Goal: Transaction & Acquisition: Purchase product/service

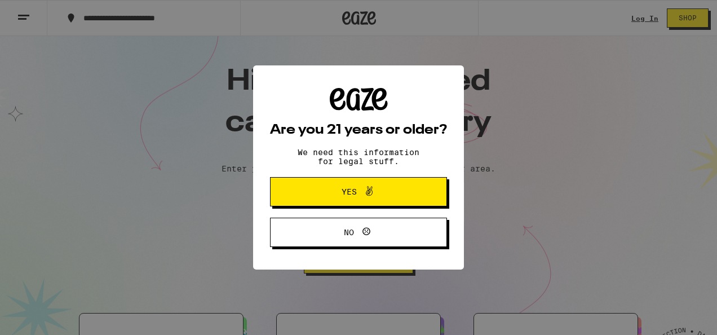
drag, startPoint x: 713, startPoint y: 54, endPoint x: 714, endPoint y: 60, distance: 6.8
click at [427, 198] on button "Yes" at bounding box center [358, 191] width 177 height 29
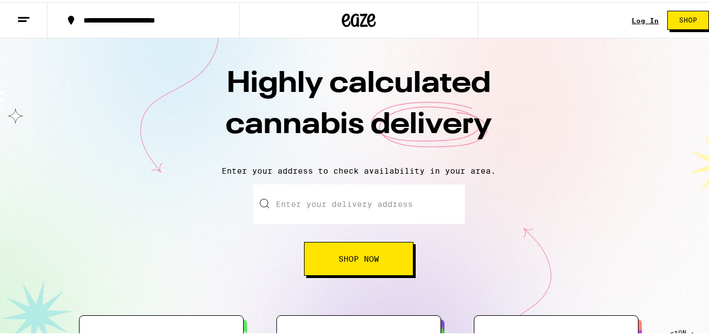
click at [374, 260] on span "Shop Now" at bounding box center [358, 257] width 41 height 8
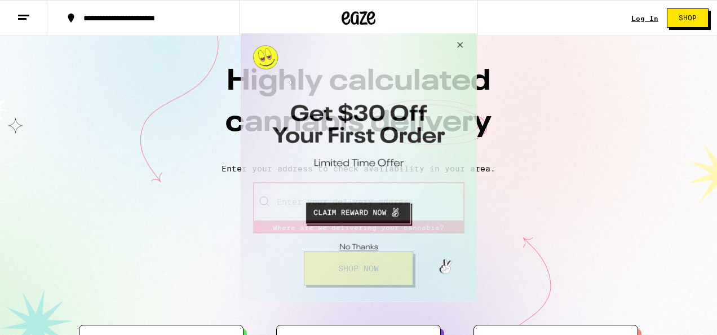
click at [463, 43] on button "Close Modal" at bounding box center [458, 46] width 30 height 27
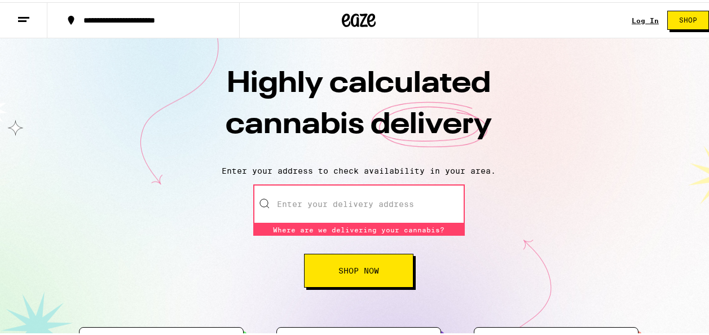
drag, startPoint x: 708, startPoint y: 53, endPoint x: 710, endPoint y: 86, distance: 32.8
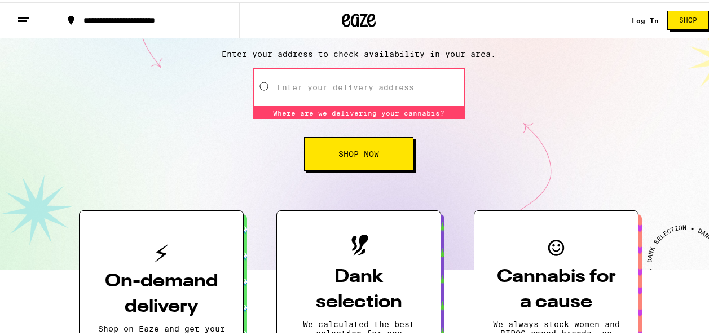
scroll to position [110, 0]
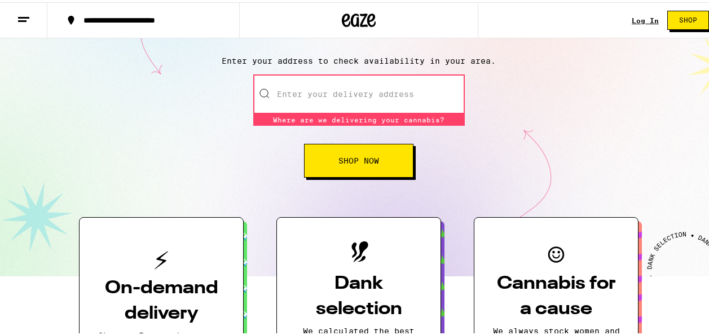
click at [339, 91] on input "Enter your delivery address" at bounding box center [358, 91] width 211 height 39
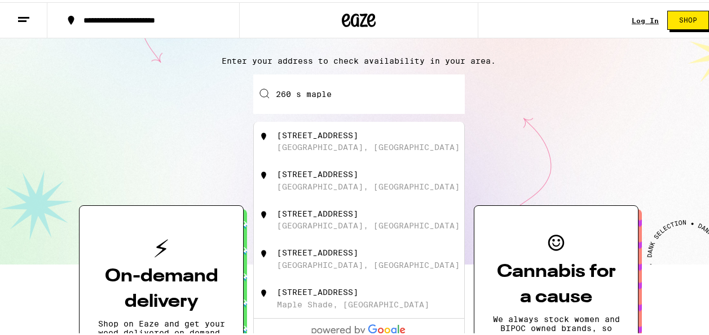
click at [347, 141] on div "[STREET_ADDRESS]" at bounding box center [377, 139] width 201 height 21
type input "[STREET_ADDRESS]"
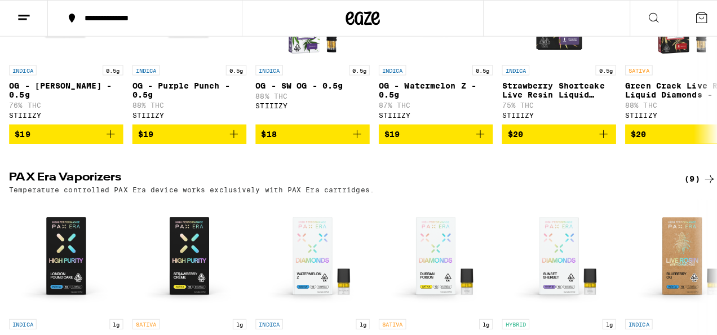
scroll to position [1761, 0]
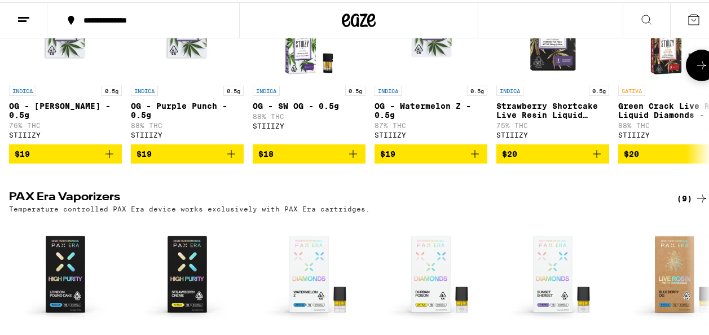
click at [700, 94] on div "SATIVA 0.5g" at bounding box center [674, 88] width 113 height 10
